Goal: Information Seeking & Learning: Understand process/instructions

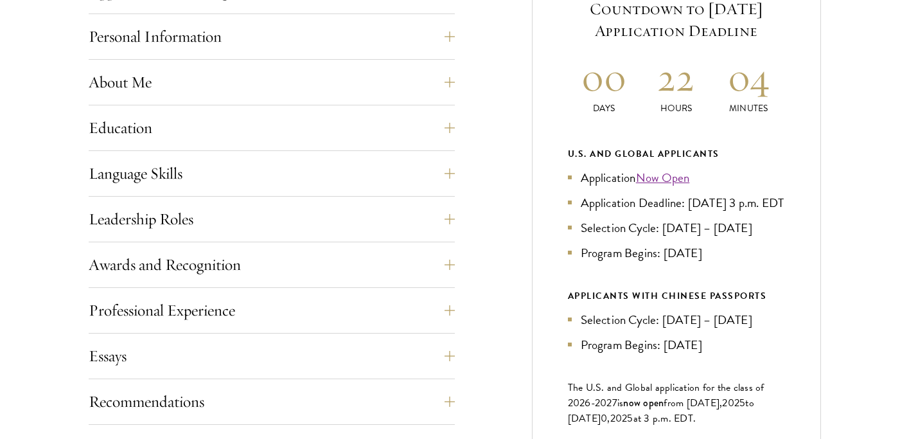
scroll to position [717, 0]
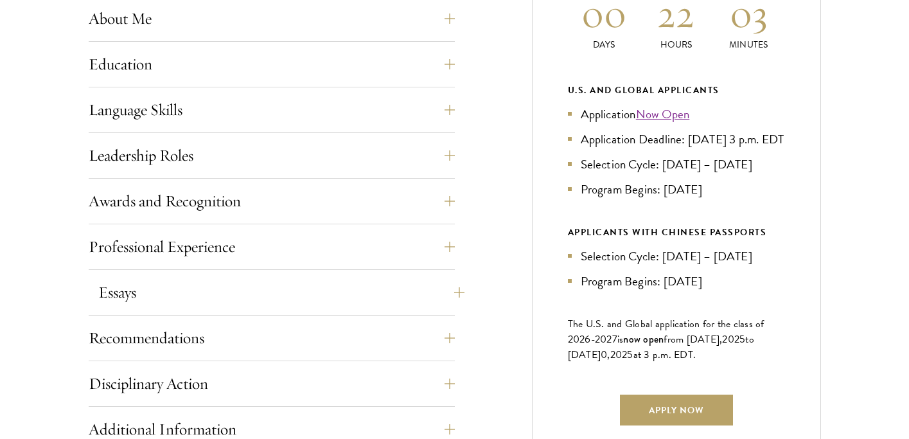
scroll to position [674, 0]
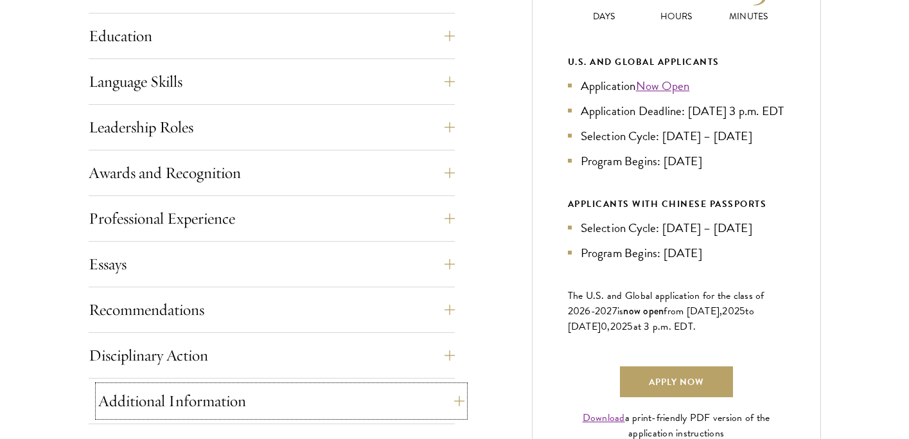
click at [343, 408] on button "Additional Information" at bounding box center [281, 400] width 366 height 31
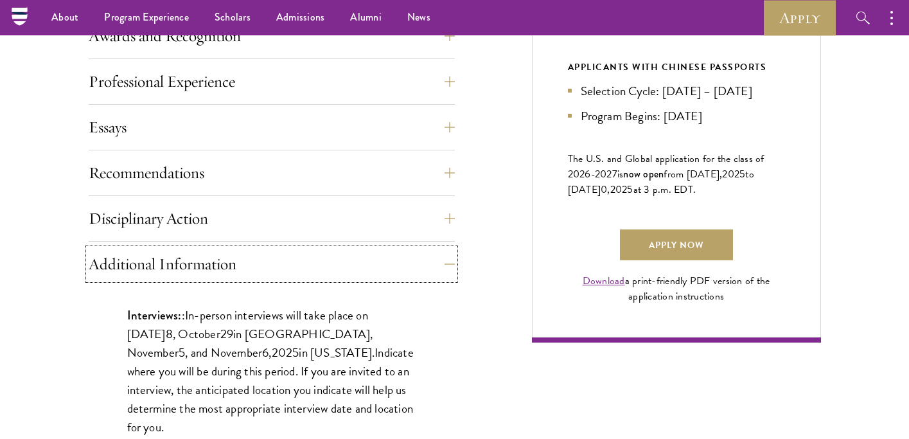
scroll to position [453, 0]
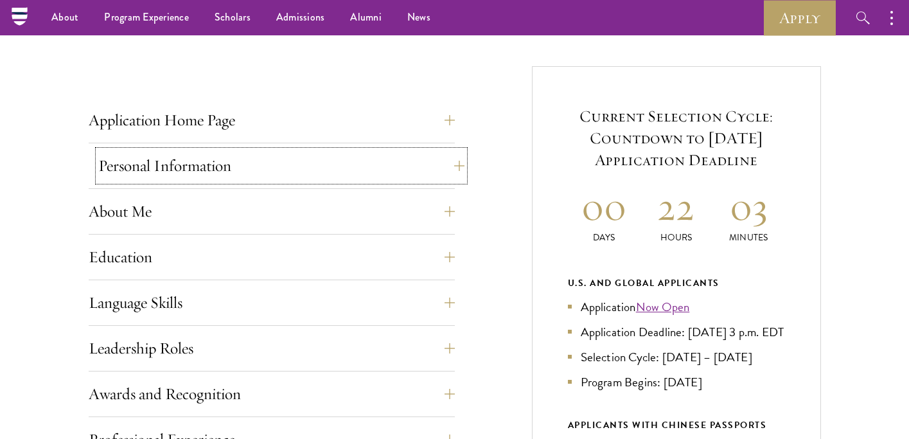
click at [305, 158] on button "Personal Information" at bounding box center [281, 165] width 366 height 31
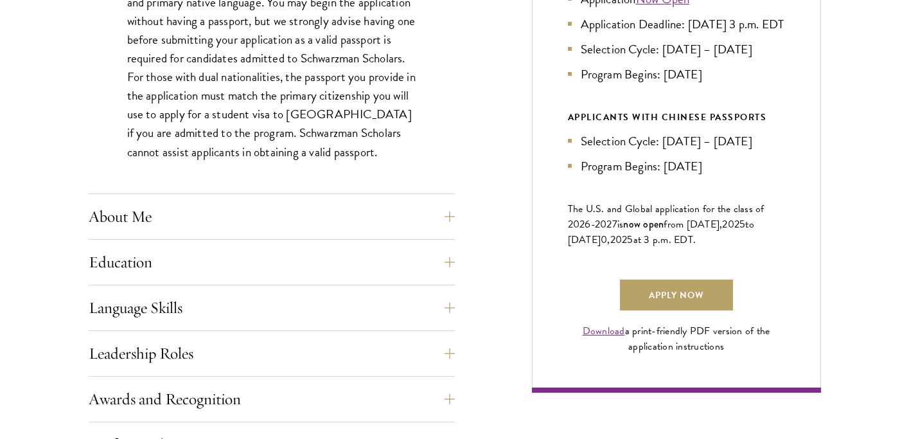
scroll to position [839, 0]
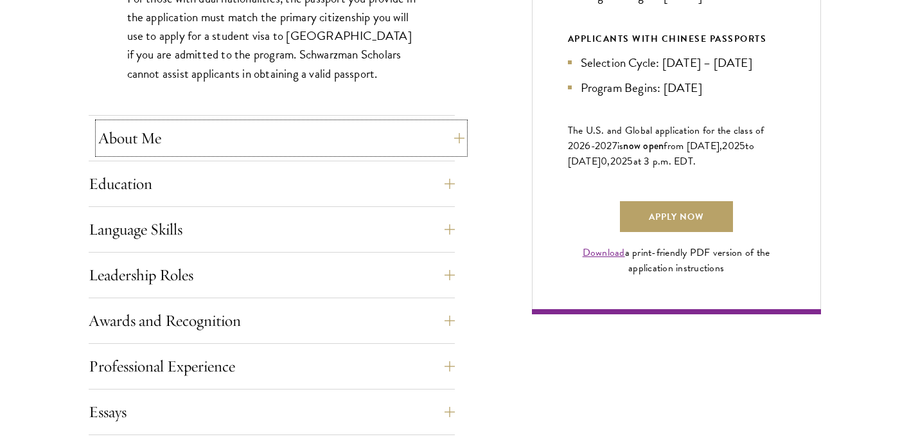
click at [280, 141] on button "About Me" at bounding box center [281, 138] width 366 height 31
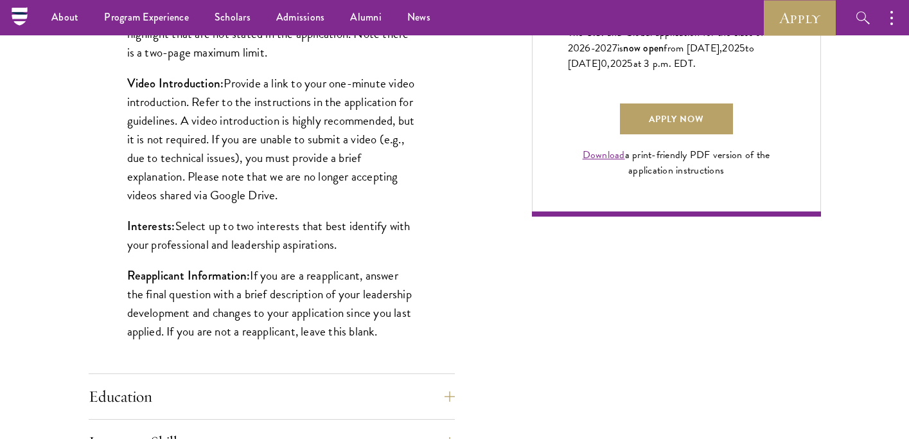
scroll to position [885, 0]
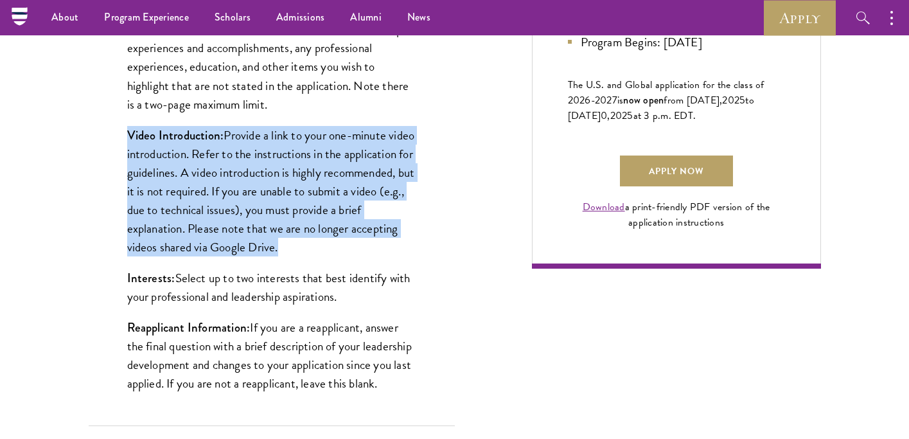
drag, startPoint x: 99, startPoint y: 134, endPoint x: 412, endPoint y: 259, distance: 336.8
click at [412, 259] on div "Biographical Profile: Provide a biographical profile of up to 100 words summari…" at bounding box center [272, 113] width 366 height 623
click at [413, 259] on div "Biographical Profile: Provide a biographical profile of up to 100 words summari…" at bounding box center [272, 113] width 366 height 623
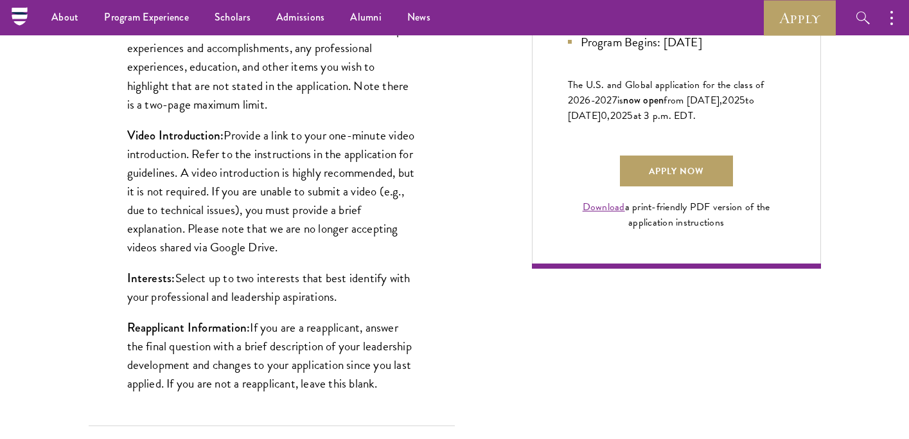
click at [385, 241] on p "Video Introduction: Provide a link to your one-minute video introduction. Refer…" at bounding box center [271, 191] width 289 height 130
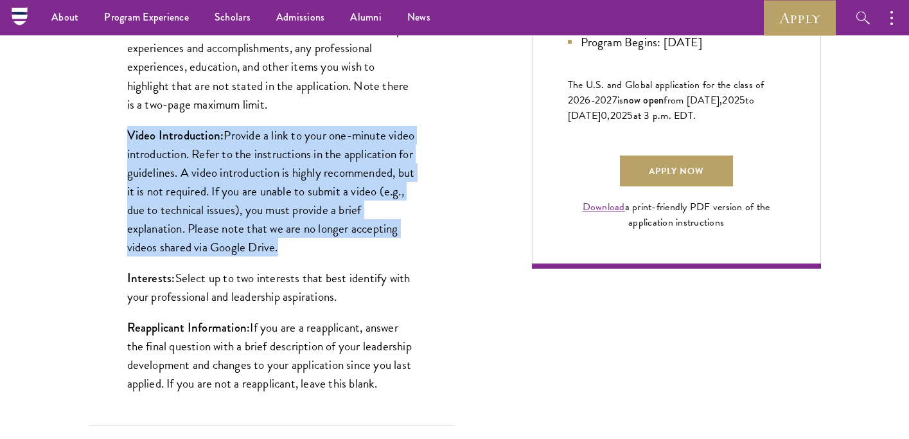
click at [385, 241] on p "Video Introduction: Provide a link to your one-minute video introduction. Refer…" at bounding box center [271, 191] width 289 height 130
click at [374, 243] on p "Video Introduction: Provide a link to your one-minute video introduction. Refer…" at bounding box center [271, 191] width 289 height 130
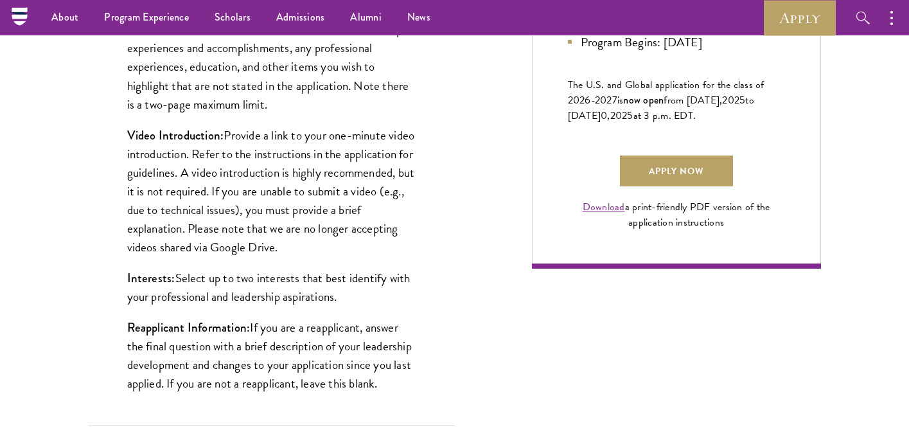
drag, startPoint x: 367, startPoint y: 250, endPoint x: 87, endPoint y: 119, distance: 308.2
click at [87, 119] on div "Start the Process Take the first step toward joining a global community that wi…" at bounding box center [454, 253] width 909 height 1529
click at [254, 180] on p "Video Introduction: Provide a link to your one-minute video introduction. Refer…" at bounding box center [271, 191] width 289 height 130
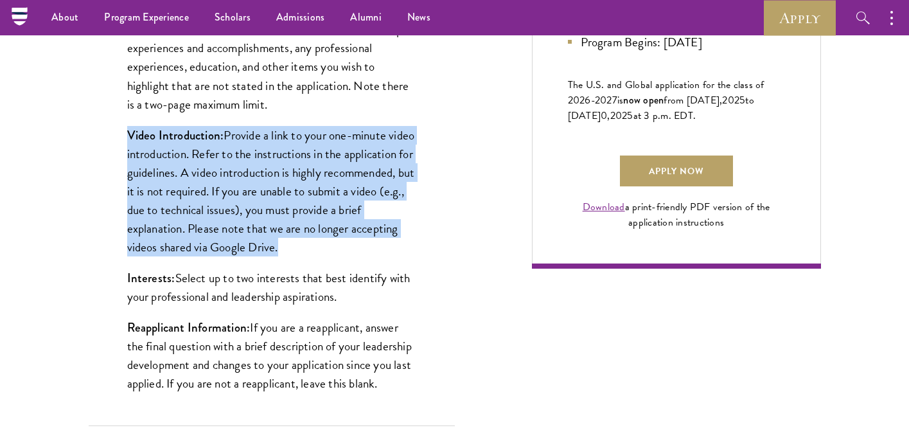
click at [254, 180] on p "Video Introduction: Provide a link to your one-minute video introduction. Refer…" at bounding box center [271, 191] width 289 height 130
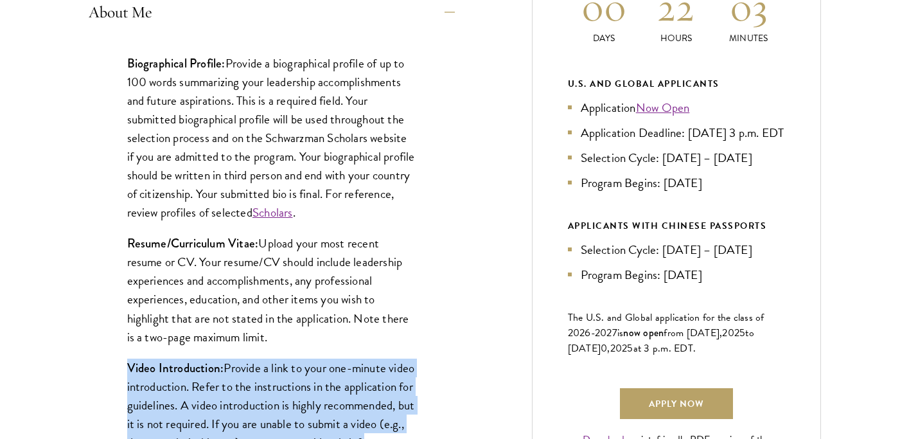
scroll to position [1008, 0]
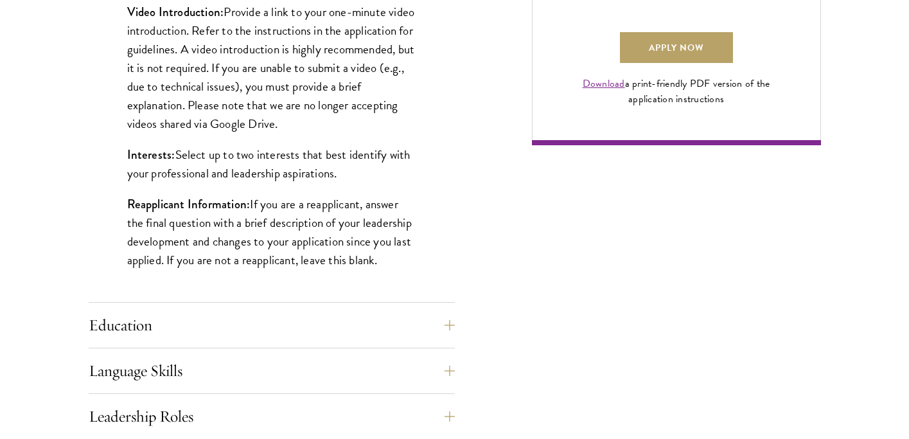
click at [272, 216] on p "Reapplicant Information: If you are a reapplicant, answer the final question wi…" at bounding box center [271, 232] width 289 height 74
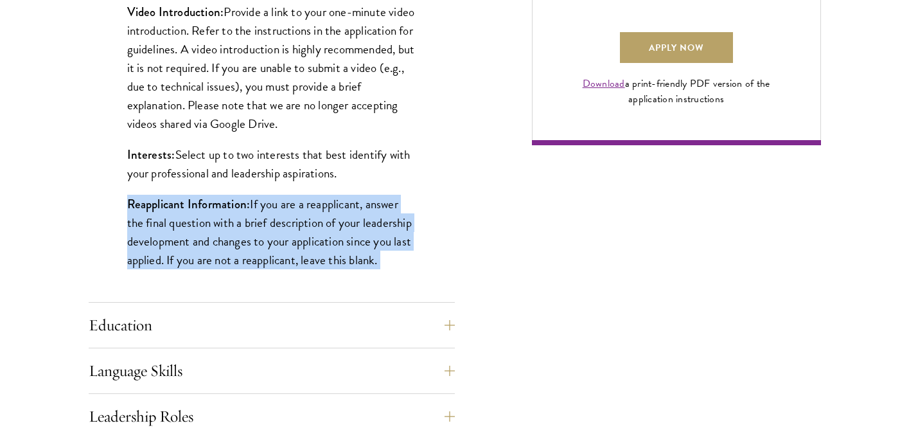
click at [272, 216] on p "Reapplicant Information: If you are a reapplicant, answer the final question wi…" at bounding box center [271, 232] width 289 height 74
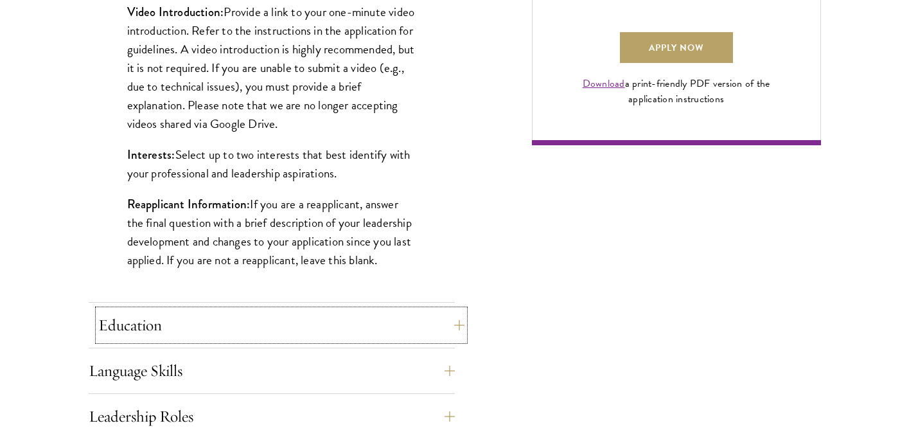
click at [419, 321] on button "Education" at bounding box center [281, 324] width 366 height 31
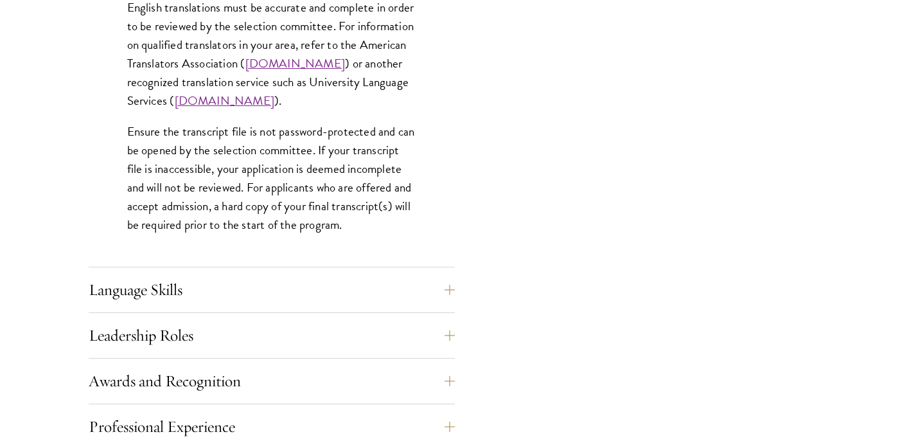
scroll to position [2576, 0]
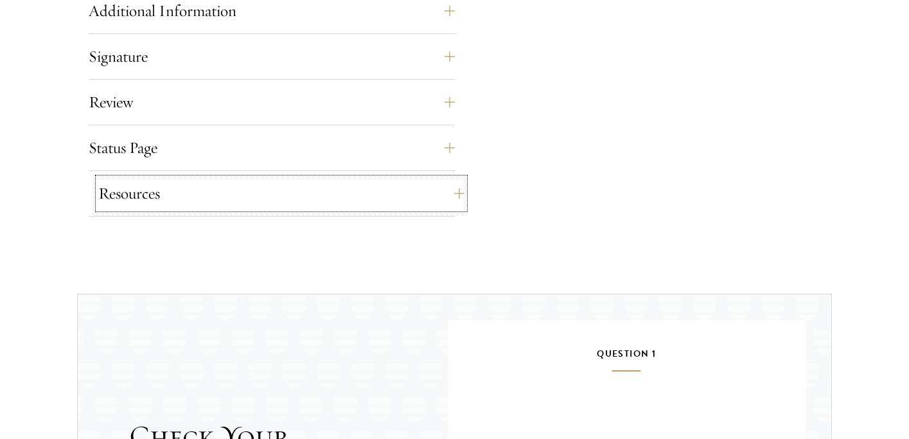
click at [384, 197] on button "Resources" at bounding box center [281, 193] width 366 height 31
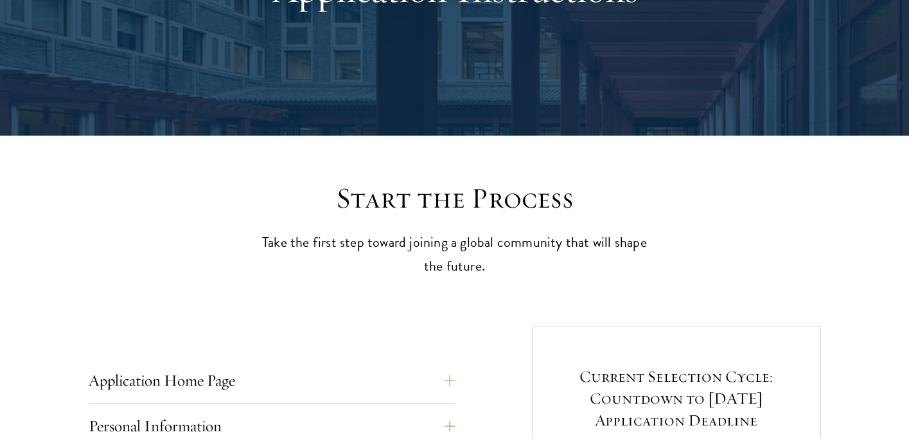
scroll to position [595, 0]
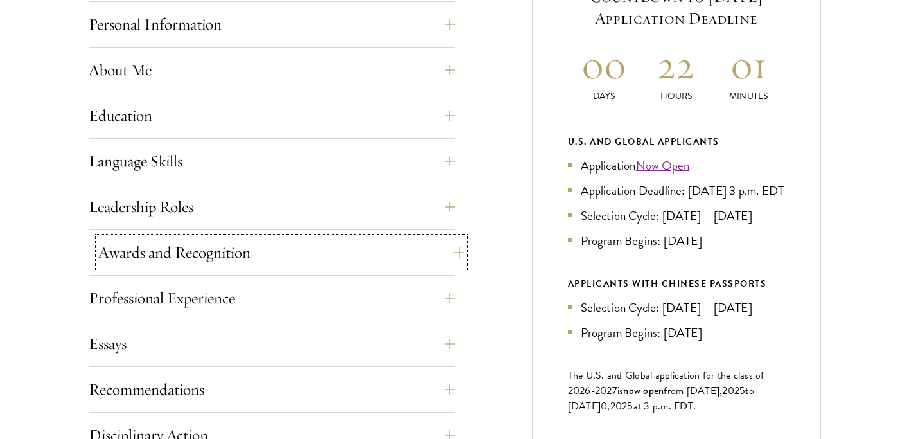
click at [388, 255] on button "Awards and Recognition" at bounding box center [281, 252] width 366 height 31
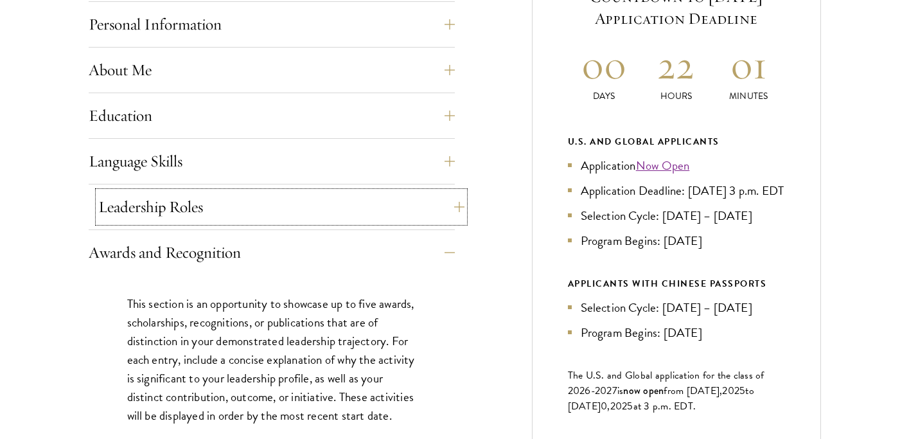
click at [372, 209] on button "Leadership Roles" at bounding box center [281, 206] width 366 height 31
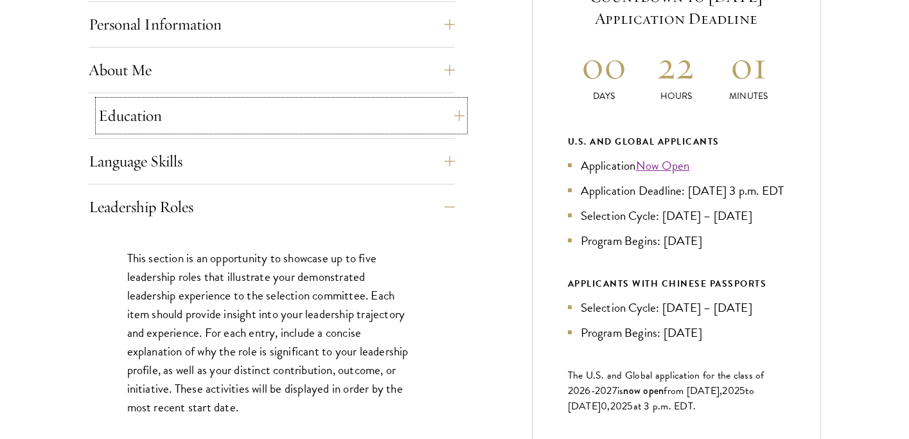
click at [324, 104] on button "Education" at bounding box center [281, 115] width 366 height 31
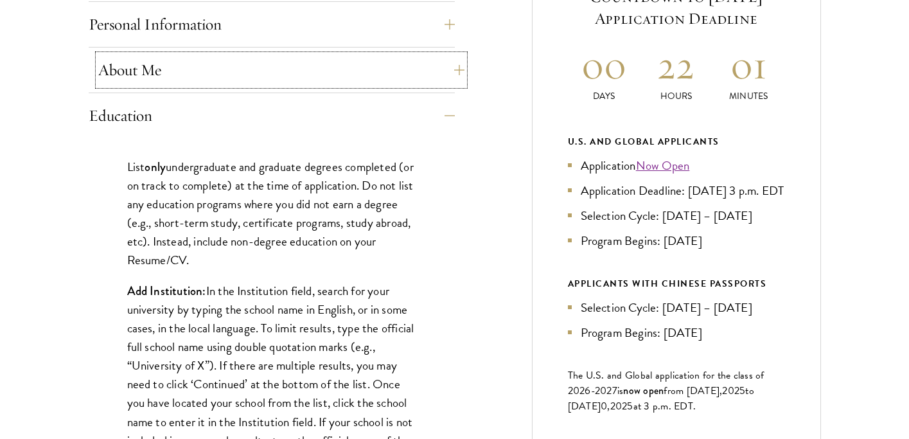
click at [322, 81] on button "About Me" at bounding box center [281, 70] width 366 height 31
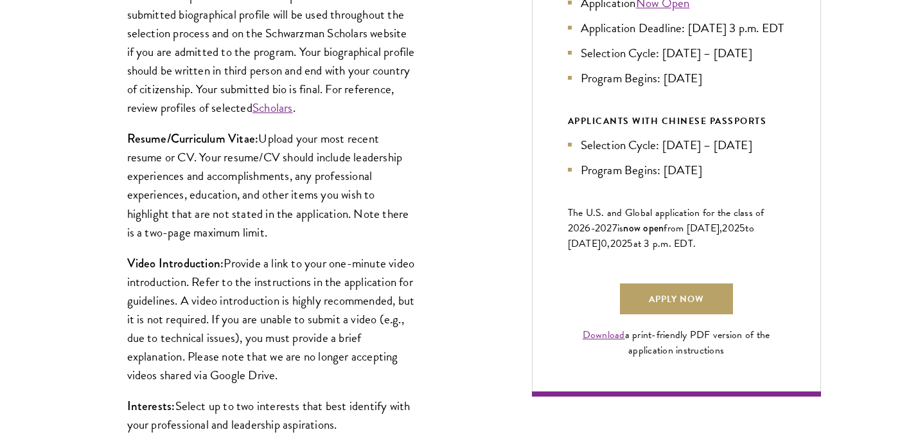
scroll to position [760, 0]
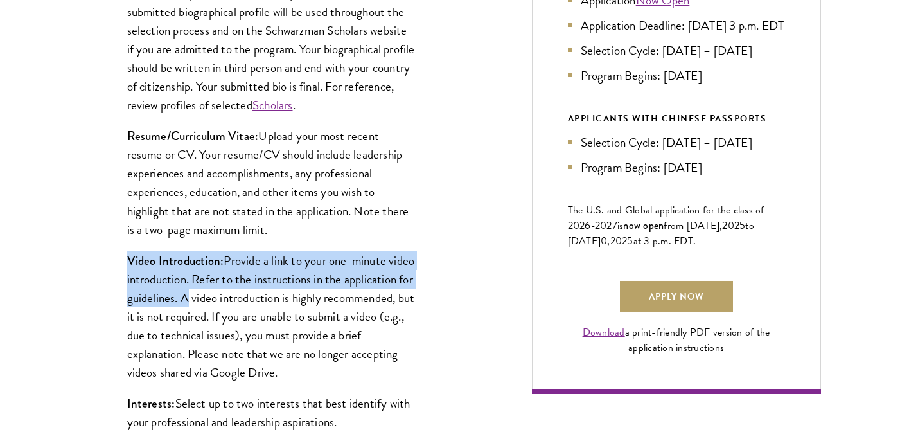
drag, startPoint x: 141, startPoint y: 266, endPoint x: 252, endPoint y: 303, distance: 116.3
click at [252, 303] on div "Biographical Profile: Provide a biographical profile of up to 100 words summari…" at bounding box center [272, 238] width 366 height 623
click at [252, 303] on p "Video Introduction: Provide a link to your one-minute video introduction. Refer…" at bounding box center [271, 316] width 289 height 130
drag, startPoint x: 250, startPoint y: 300, endPoint x: 44, endPoint y: 244, distance: 213.5
click at [44, 244] on div "Start the Process Take the first step toward joining a global community that wi…" at bounding box center [454, 378] width 909 height 1529
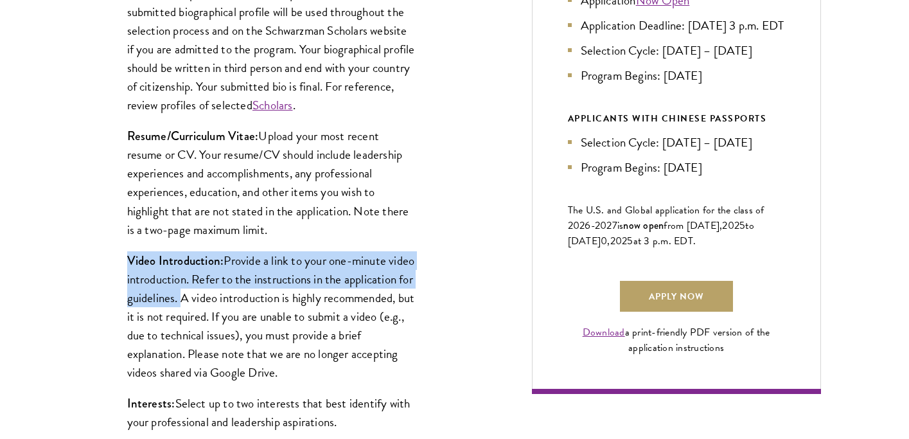
click at [44, 244] on div "Start the Process Take the first step toward joining a global community that wi…" at bounding box center [454, 378] width 909 height 1529
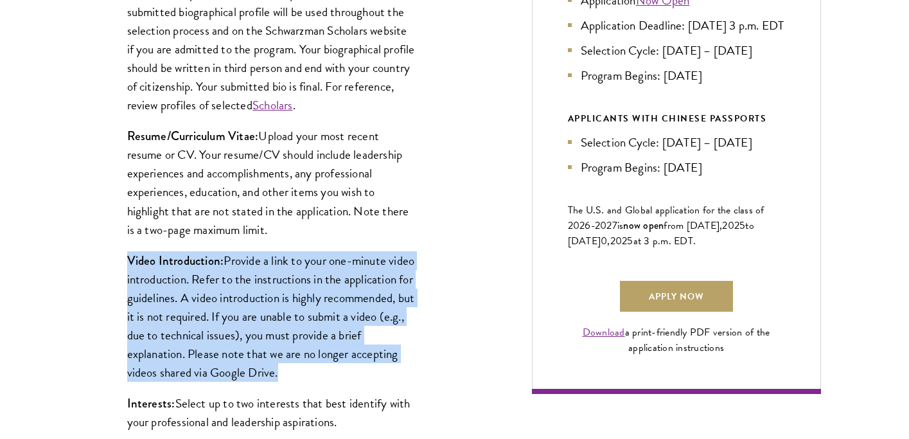
drag, startPoint x: 44, startPoint y: 244, endPoint x: 368, endPoint y: 372, distance: 348.1
click at [368, 372] on div "Start the Process Take the first step toward joining a global community that wi…" at bounding box center [454, 378] width 909 height 1529
click at [368, 372] on p "Video Introduction: Provide a link to your one-minute video introduction. Refer…" at bounding box center [271, 316] width 289 height 130
drag, startPoint x: 368, startPoint y: 372, endPoint x: 126, endPoint y: 263, distance: 265.2
click at [127, 263] on p "Video Introduction: Provide a link to your one-minute video introduction. Refer…" at bounding box center [271, 316] width 289 height 130
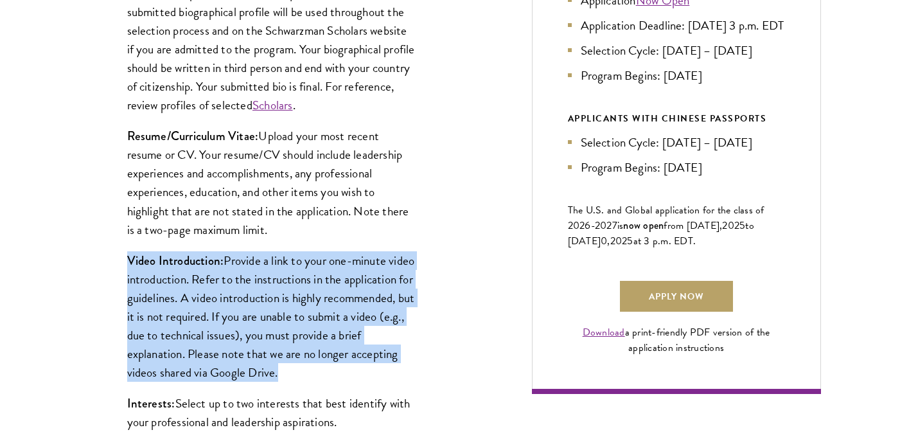
click at [127, 263] on strong "Video Introduction:" at bounding box center [175, 260] width 97 height 17
drag, startPoint x: 126, startPoint y: 263, endPoint x: 368, endPoint y: 379, distance: 268.2
click at [368, 379] on p "Video Introduction: Provide a link to your one-minute video introduction. Refer…" at bounding box center [271, 316] width 289 height 130
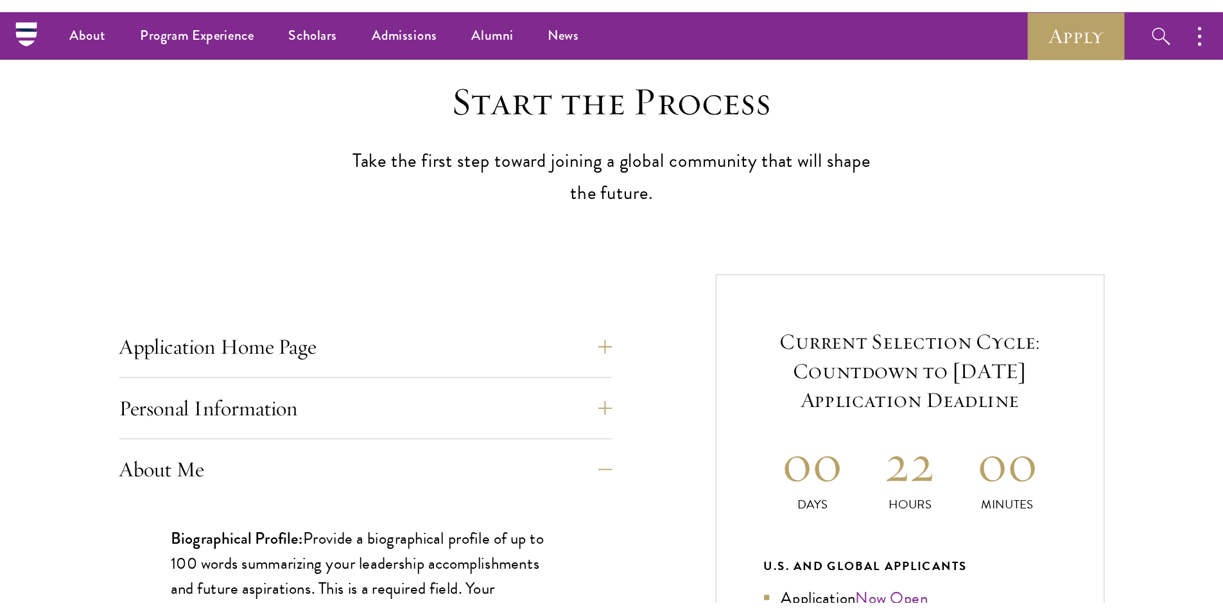
scroll to position [0, 0]
